Goal: Transaction & Acquisition: Purchase product/service

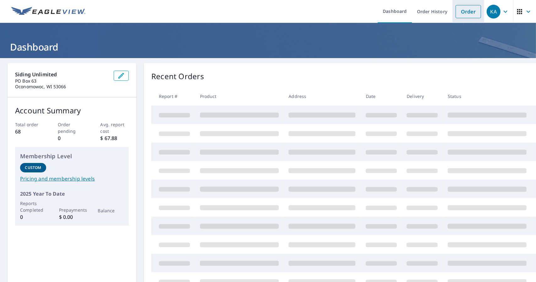
click at [463, 10] on link "Order" at bounding box center [468, 11] width 25 height 13
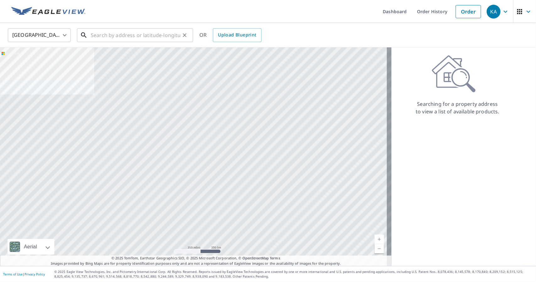
click at [141, 31] on input "text" at bounding box center [136, 35] width 90 height 18
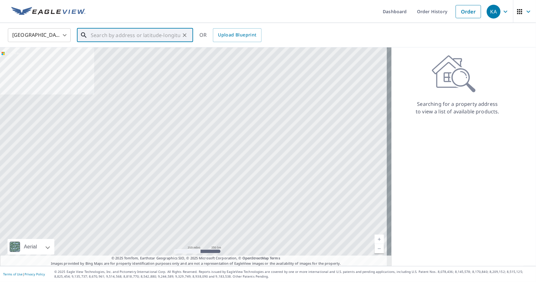
paste input "[STREET_ADDRESS]"
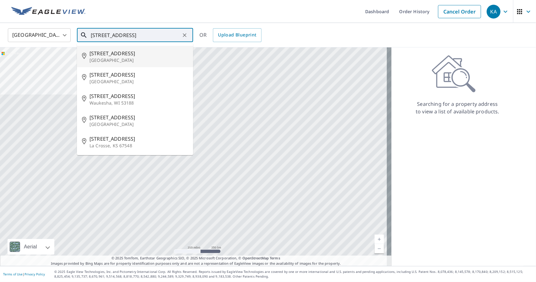
click at [137, 54] on span "[STREET_ADDRESS]" at bounding box center [139, 54] width 99 height 8
type input "[STREET_ADDRESS]"
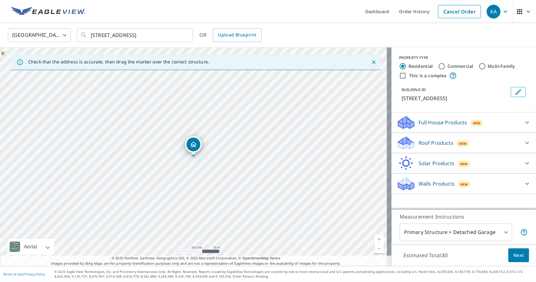
click at [484, 142] on div "Roof Products New" at bounding box center [458, 143] width 123 height 15
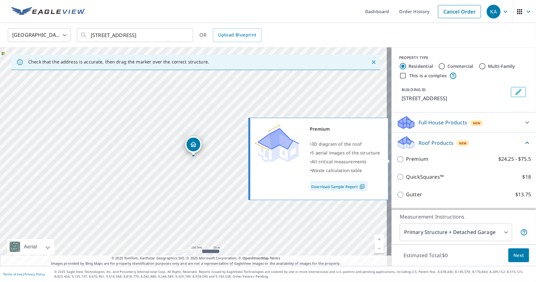
click at [413, 160] on p "Premium" at bounding box center [417, 159] width 22 height 8
click at [406, 160] on input "Premium $24.25 - $75.5" at bounding box center [401, 160] width 9 height 8
checkbox input "true"
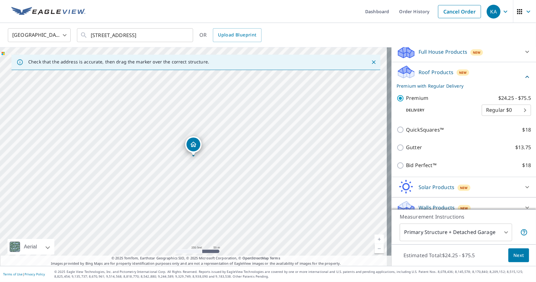
scroll to position [79, 0]
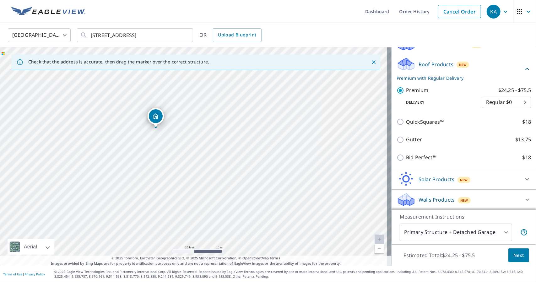
drag, startPoint x: 143, startPoint y: 134, endPoint x: 188, endPoint y: 156, distance: 49.7
click at [156, 159] on div "[STREET_ADDRESS]" at bounding box center [196, 156] width 392 height 219
click at [514, 254] on span "Next" at bounding box center [519, 256] width 11 height 8
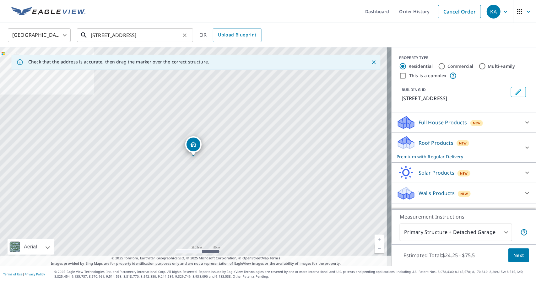
click at [151, 34] on input "[STREET_ADDRESS]" at bounding box center [136, 35] width 90 height 18
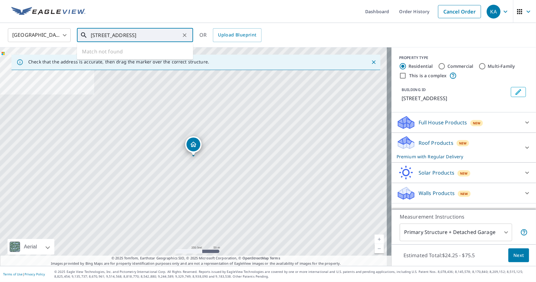
click at [179, 37] on input "[STREET_ADDRESS]" at bounding box center [136, 35] width 90 height 18
drag, startPoint x: 178, startPoint y: 34, endPoint x: 132, endPoint y: 36, distance: 46.2
click at [132, 36] on input "[STREET_ADDRESS]" at bounding box center [136, 35] width 90 height 18
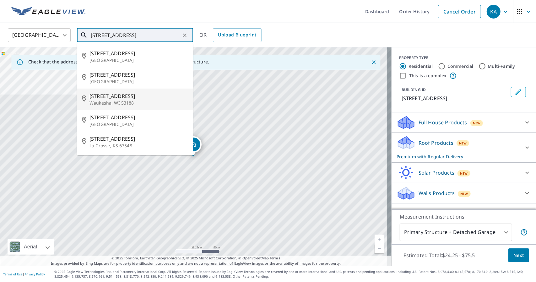
click at [132, 95] on span "[STREET_ADDRESS]" at bounding box center [139, 96] width 99 height 8
type input "[STREET_ADDRESS][PERSON_NAME]"
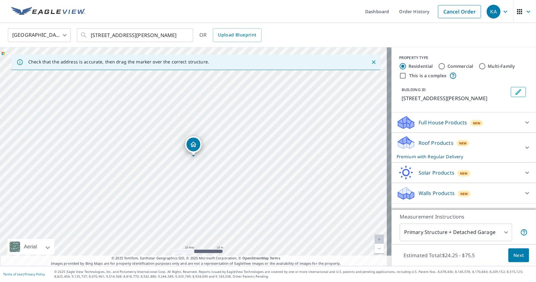
click at [483, 144] on div "Roof Products New Premium with Regular Delivery" at bounding box center [458, 147] width 123 height 25
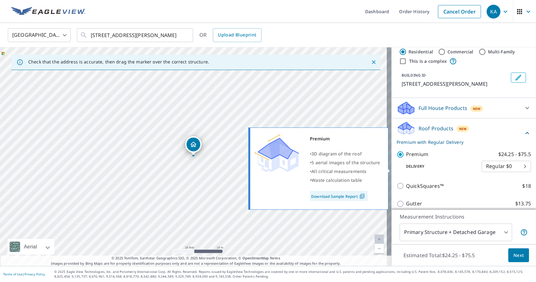
scroll to position [63, 0]
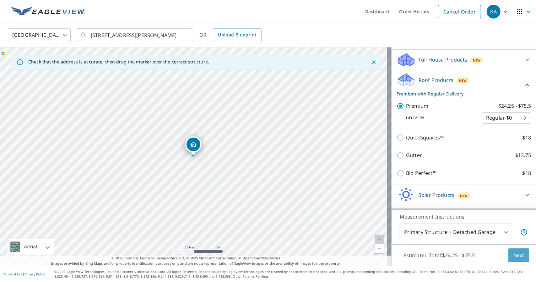
click at [509, 254] on button "Next" at bounding box center [519, 256] width 21 height 14
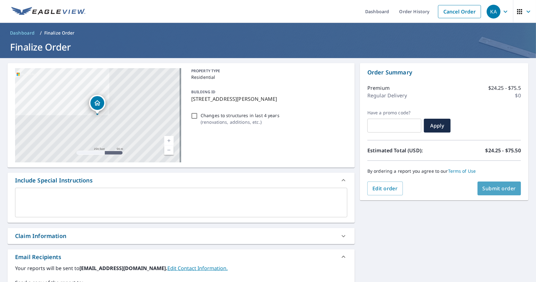
click at [500, 188] on span "Submit order" at bounding box center [500, 188] width 34 height 7
